Goal: Information Seeking & Learning: Learn about a topic

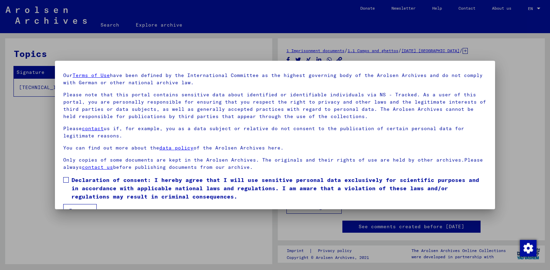
scroll to position [36, 0]
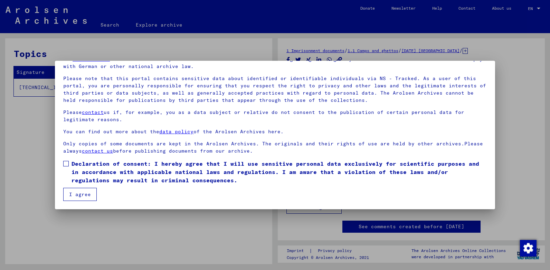
click at [70, 160] on label "Declaration of consent: I hereby agree that I will use sensitive personal data …" at bounding box center [275, 172] width 424 height 25
click at [80, 196] on button "I agree" at bounding box center [80, 194] width 34 height 13
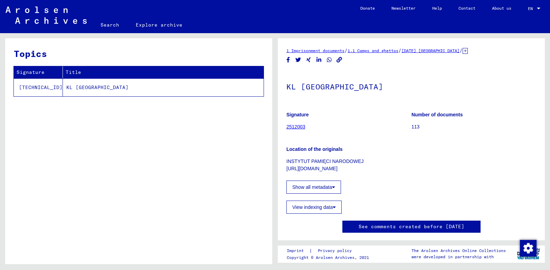
click at [295, 127] on link "2512003" at bounding box center [296, 127] width 19 height 6
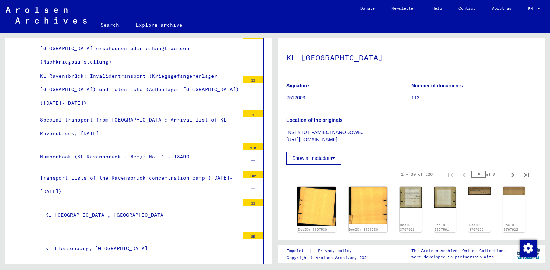
scroll to position [69, 0]
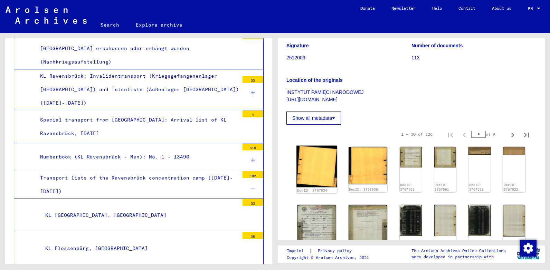
click at [315, 166] on img at bounding box center [317, 167] width 40 height 42
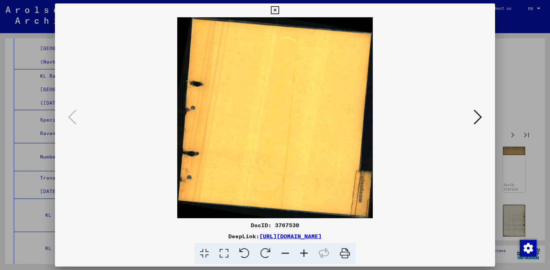
click at [476, 117] on icon at bounding box center [478, 117] width 8 height 17
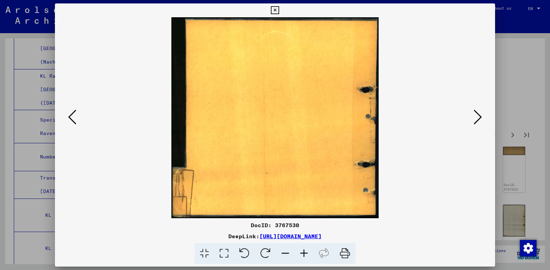
click at [476, 117] on icon at bounding box center [478, 117] width 8 height 17
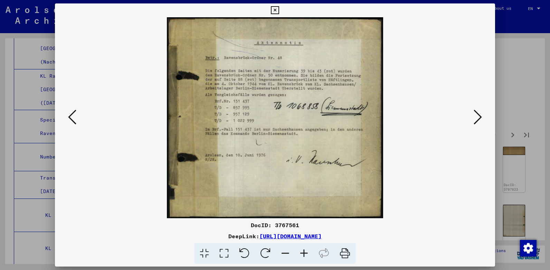
click at [478, 116] on icon at bounding box center [478, 117] width 8 height 17
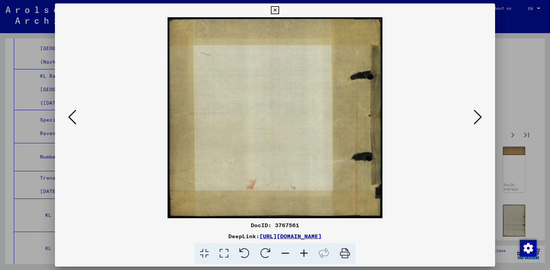
click at [478, 116] on icon at bounding box center [478, 117] width 8 height 17
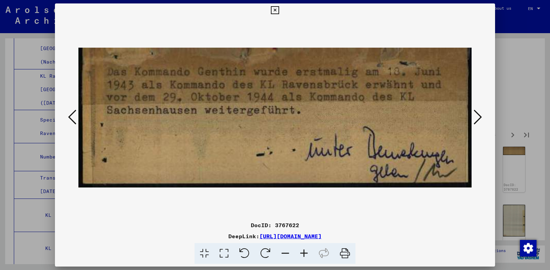
click at [478, 116] on icon at bounding box center [478, 117] width 8 height 17
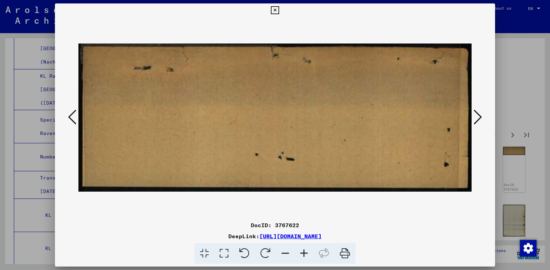
click at [478, 116] on icon at bounding box center [478, 117] width 8 height 17
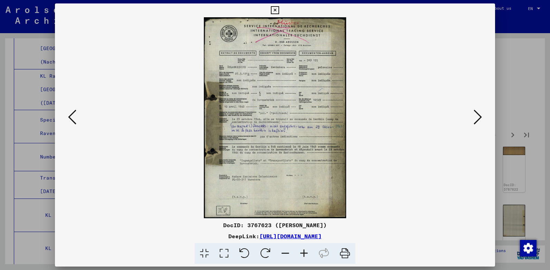
click at [477, 114] on icon at bounding box center [478, 117] width 8 height 17
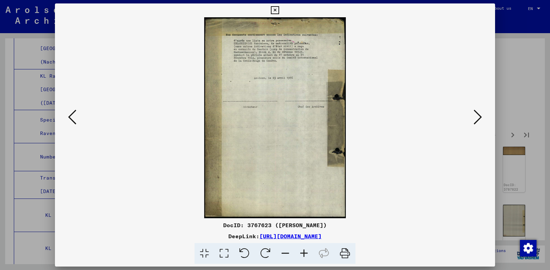
click at [478, 115] on icon at bounding box center [478, 117] width 8 height 17
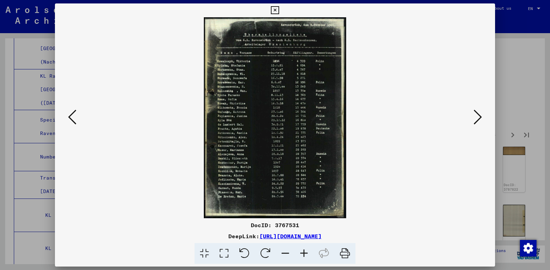
click at [478, 115] on icon at bounding box center [478, 117] width 8 height 17
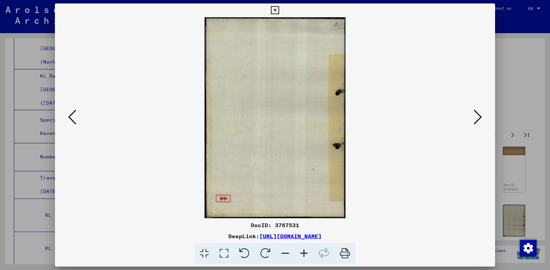
click at [478, 115] on icon at bounding box center [478, 117] width 8 height 17
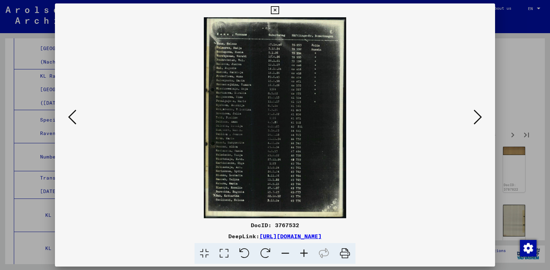
click at [478, 115] on icon at bounding box center [478, 117] width 8 height 17
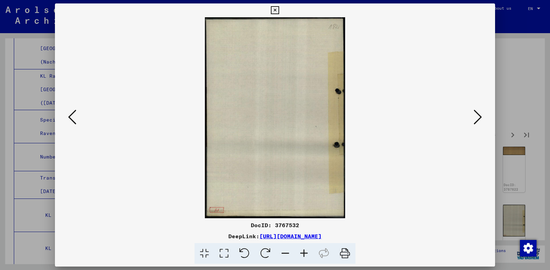
click at [478, 115] on icon at bounding box center [478, 117] width 8 height 17
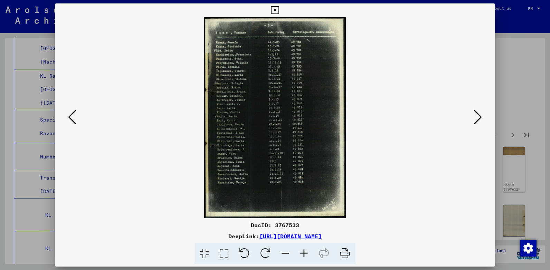
click at [478, 115] on icon at bounding box center [478, 117] width 8 height 17
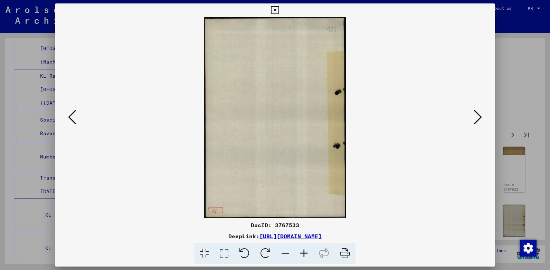
click at [478, 115] on icon at bounding box center [478, 117] width 8 height 17
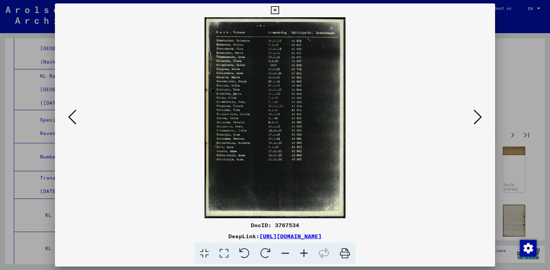
click at [275, 10] on icon at bounding box center [275, 10] width 8 height 8
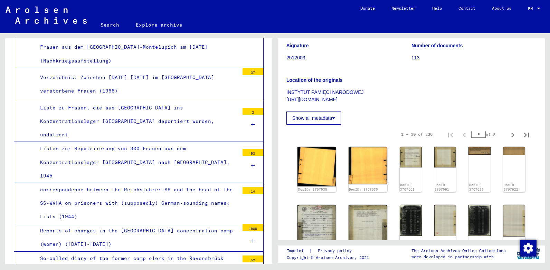
scroll to position [2193, 0]
